Goal: Browse casually

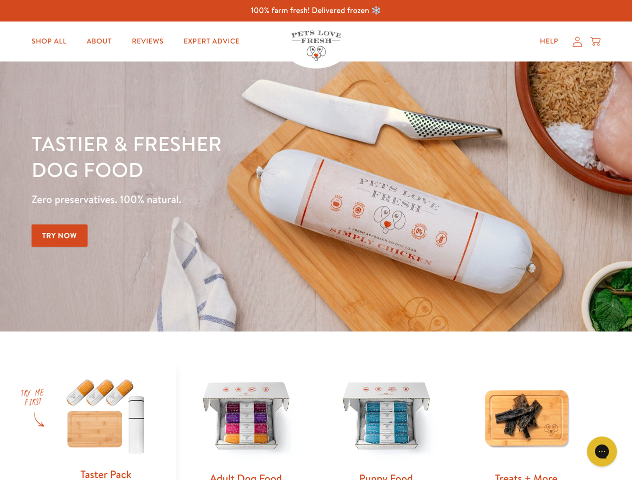
click at [316, 240] on div "Tastier & fresher dog food Zero preservatives. 100% natural. Try Now" at bounding box center [221, 197] width 379 height 132
click at [602, 452] on icon "Gorgias live chat" at bounding box center [602, 452] width 10 height 10
